Goal: Understand process/instructions

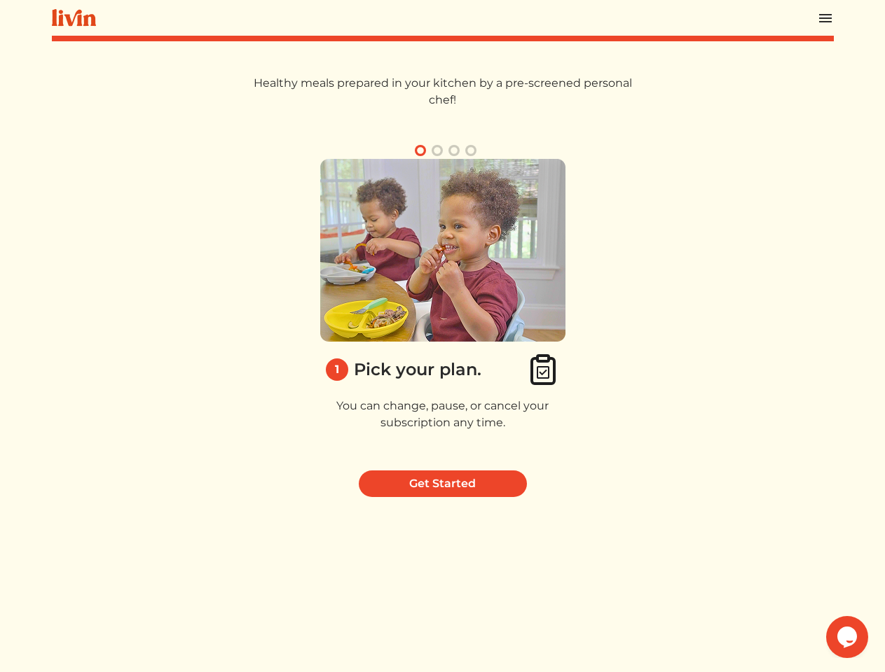
click at [442, 336] on img at bounding box center [442, 250] width 245 height 183
click at [825, 18] on img at bounding box center [825, 18] width 17 height 17
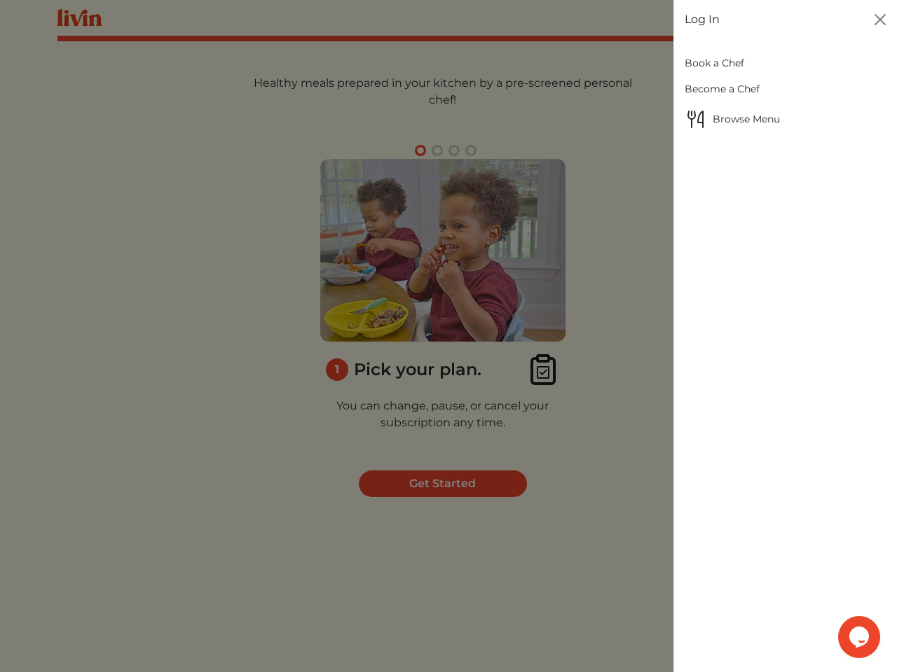
click at [420, 151] on div at bounding box center [448, 336] width 897 height 672
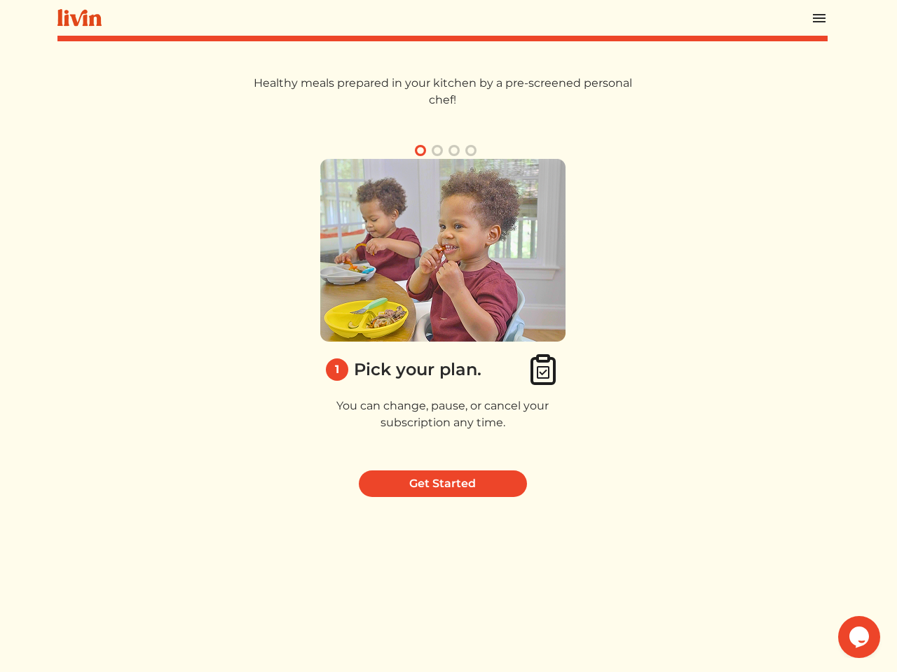
click at [437, 151] on button "button" at bounding box center [437, 150] width 17 height 17
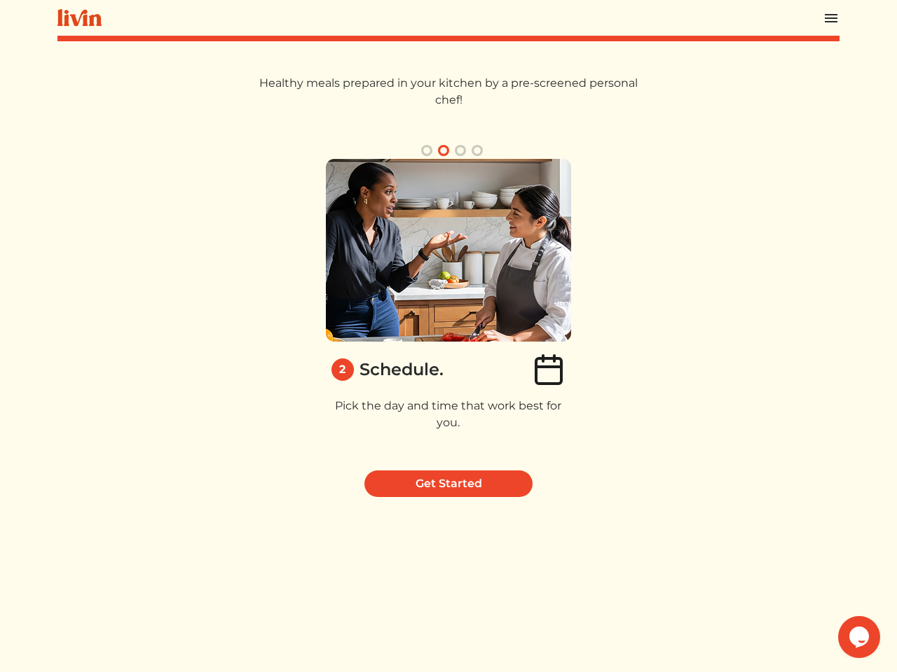
click at [454, 151] on button "button" at bounding box center [460, 150] width 17 height 17
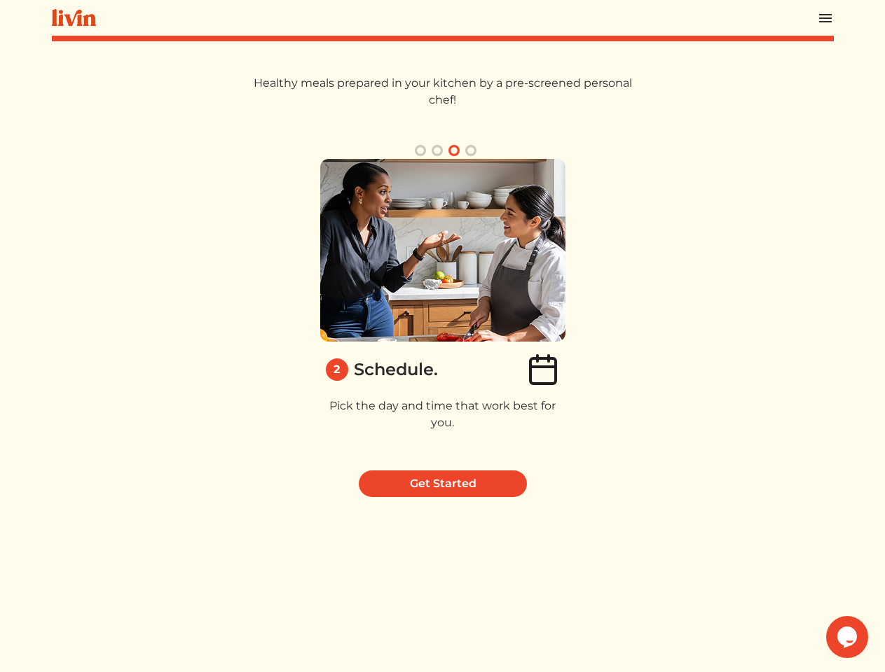
click at [471, 151] on button "button" at bounding box center [470, 150] width 17 height 17
click at [652, 309] on div "3 Pick your meals & chef. Customize your meals for any dietary needs or prefere…" at bounding box center [847, 309] width 391 height 300
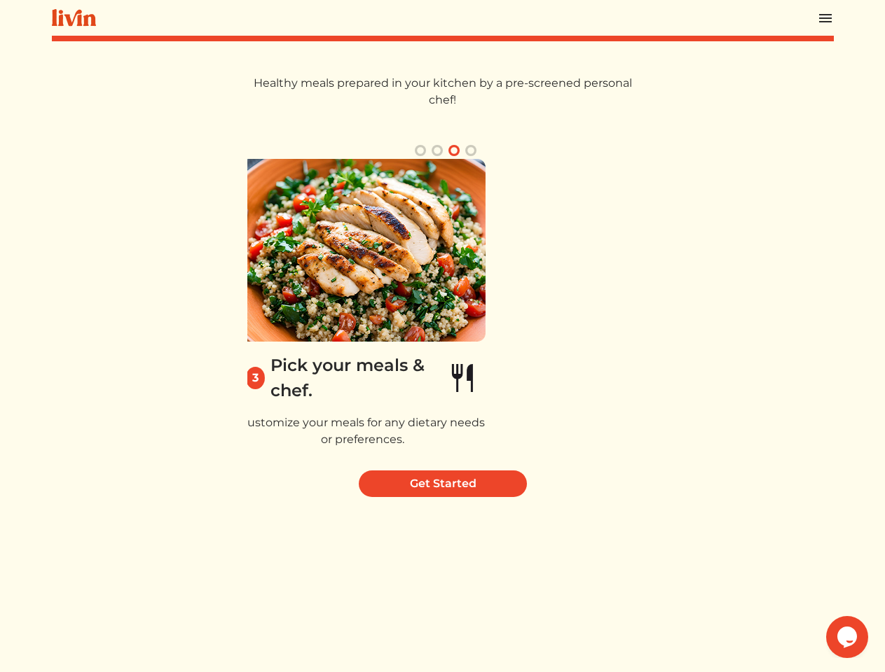
click at [847, 637] on icon "Chat widget" at bounding box center [847, 637] width 20 height 21
